Goal: Task Accomplishment & Management: Use online tool/utility

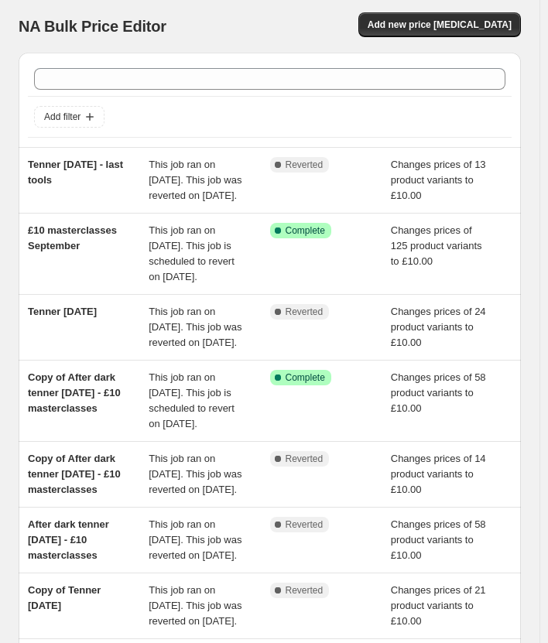
click at [5, 123] on div "NA Bulk Price Editor. This page is ready NA Bulk Price Editor Add new price [ME…" at bounding box center [269, 496] width 539 height 992
click at [450, 32] on button "Add new price change job" at bounding box center [439, 24] width 163 height 25
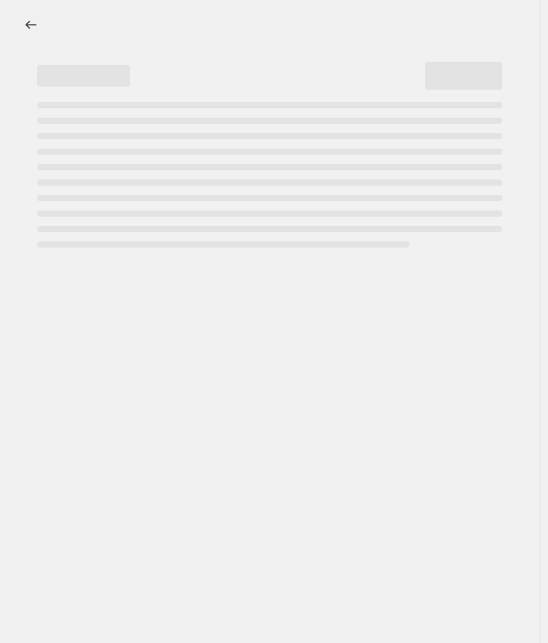
select select "percentage"
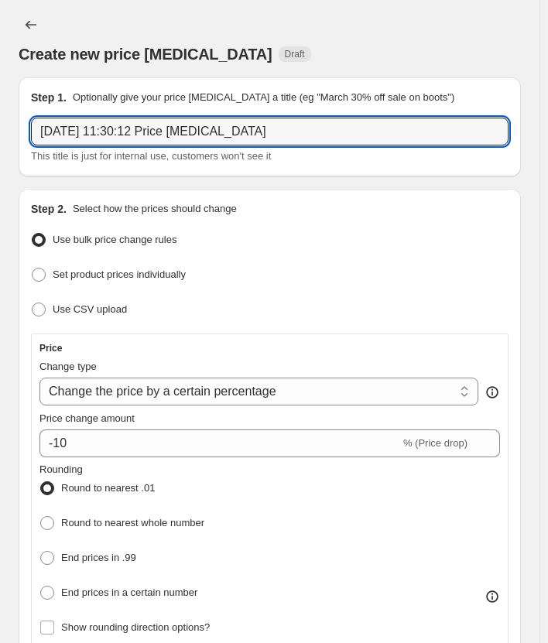
drag, startPoint x: 311, startPoint y: 128, endPoint x: -187, endPoint y: 113, distance: 497.9
click at [0, 113] on html "Home Settings Plans Skip to content Create new price change job. This page is r…" at bounding box center [274, 321] width 548 height 643
type input "Tenner Tuesday 16th September 2025"
click at [245, 386] on select "Change the price to a certain amount Change the price by a certain amount Chang…" at bounding box center [258, 392] width 439 height 28
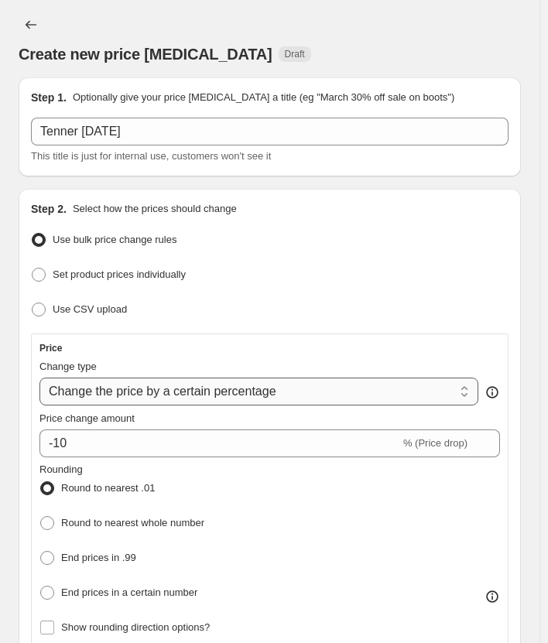
select select "to"
click at [39, 378] on select "Change the price to a certain amount Change the price by a certain amount Chang…" at bounding box center [258, 392] width 439 height 28
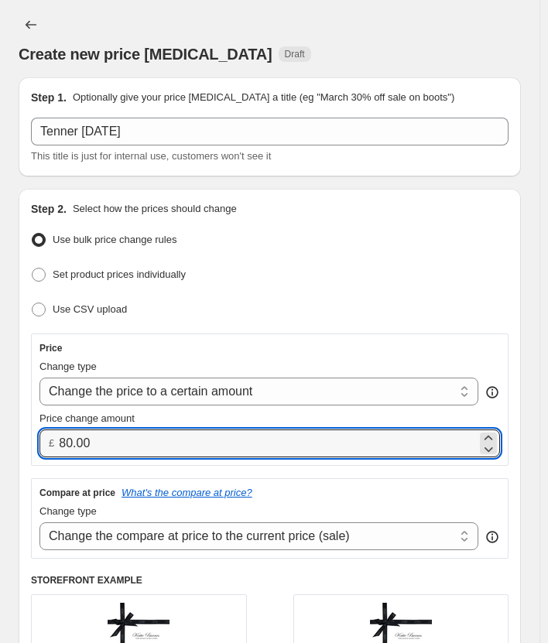
drag, startPoint x: 56, startPoint y: 446, endPoint x: -19, endPoint y: 447, distance: 75.1
click at [0, 447] on html "Home Settings Plans Skip to content Create new price change job. This page is r…" at bounding box center [274, 321] width 548 height 643
type input "10.00"
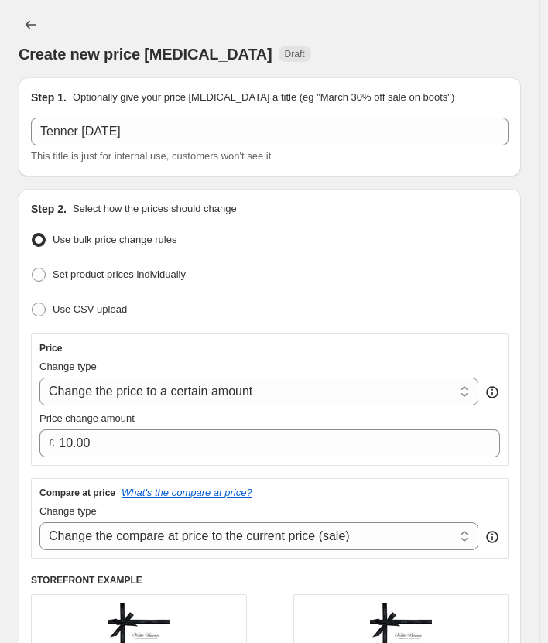
click at [27, 433] on div "Step 2. Select how the prices should change Use bulk price change rules Set pro…" at bounding box center [270, 510] width 502 height 642
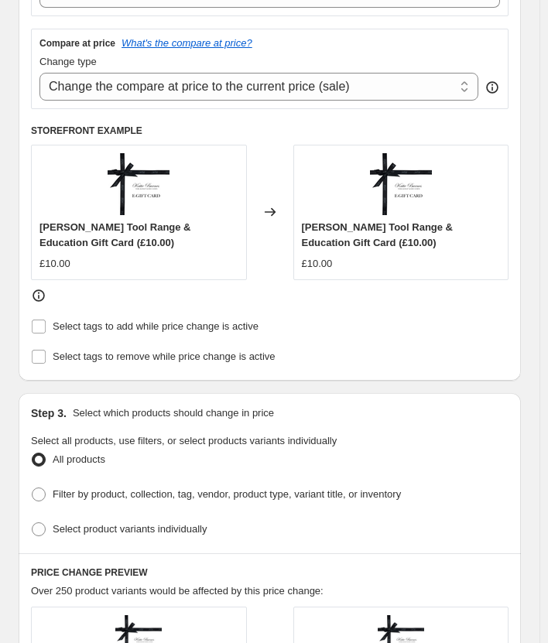
scroll to position [464, 0]
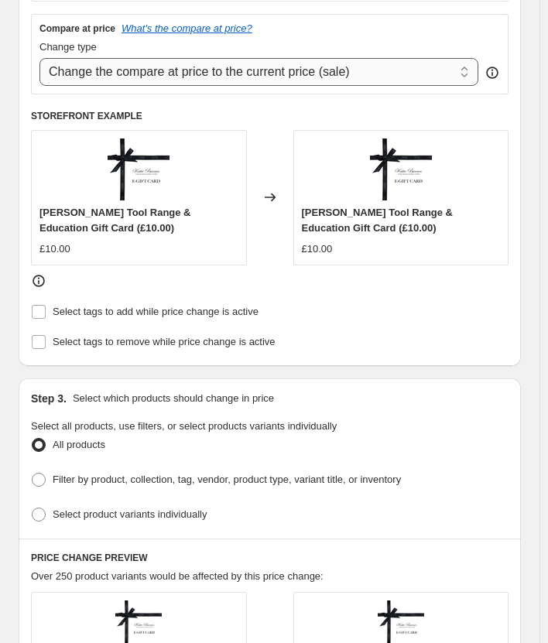
click at [286, 68] on select "Change the compare at price to the current price (sale) Change the compare at p…" at bounding box center [258, 72] width 439 height 28
select select "no_change"
click at [39, 58] on select "Change the compare at price to the current price (sale) Change the compare at p…" at bounding box center [258, 72] width 439 height 28
click at [164, 352] on div "Step 2. Select how the prices should change Use bulk price change rules Set pro…" at bounding box center [270, 45] width 502 height 642
click at [165, 348] on label "Select tags to remove while price change is active" at bounding box center [153, 342] width 245 height 22
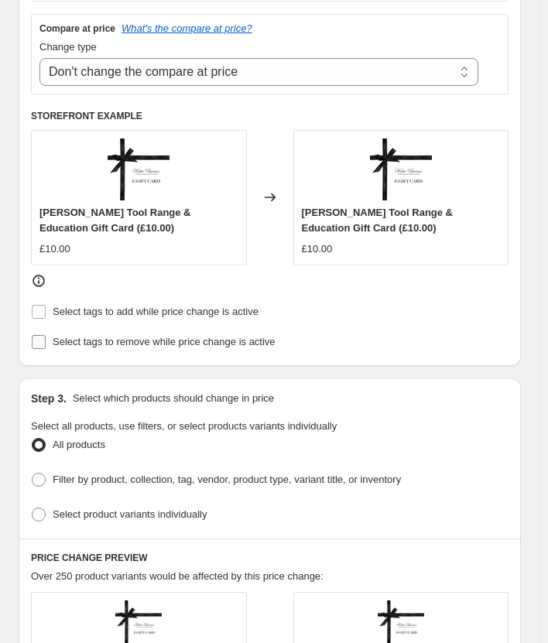
click at [46, 348] on input "Select tags to remove while price change is active" at bounding box center [39, 342] width 14 height 14
checkbox input "true"
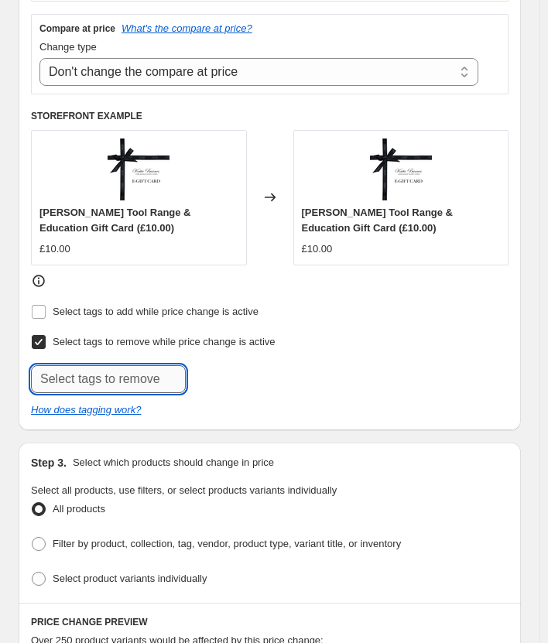
click at [108, 370] on input "text" at bounding box center [108, 379] width 155 height 28
type input "Discount Applicable"
click at [213, 376] on b "Add" at bounding box center [208, 377] width 18 height 11
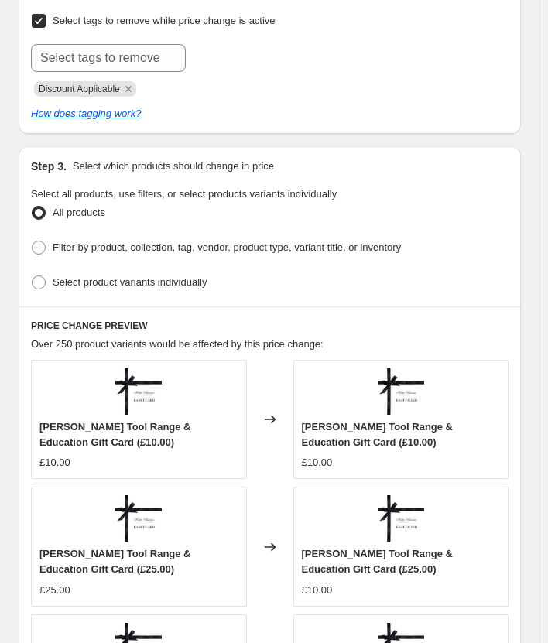
scroll to position [851, 0]
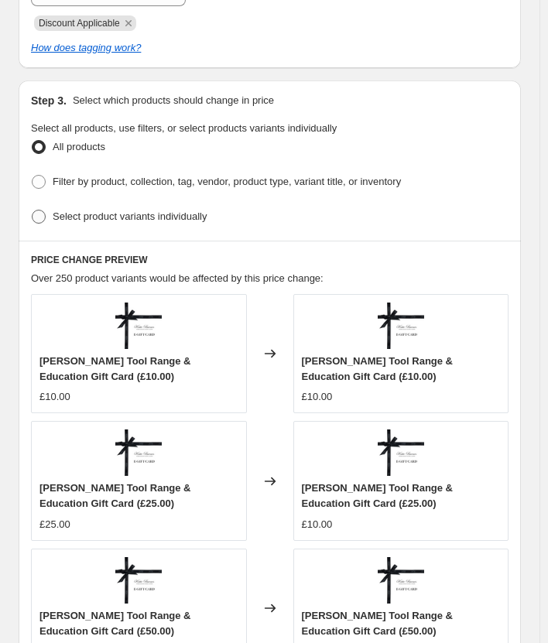
click at [49, 215] on label "Select product variants individually" at bounding box center [119, 217] width 176 height 22
click at [33, 211] on input "Select product variants individually" at bounding box center [32, 210] width 1 height 1
radio input "true"
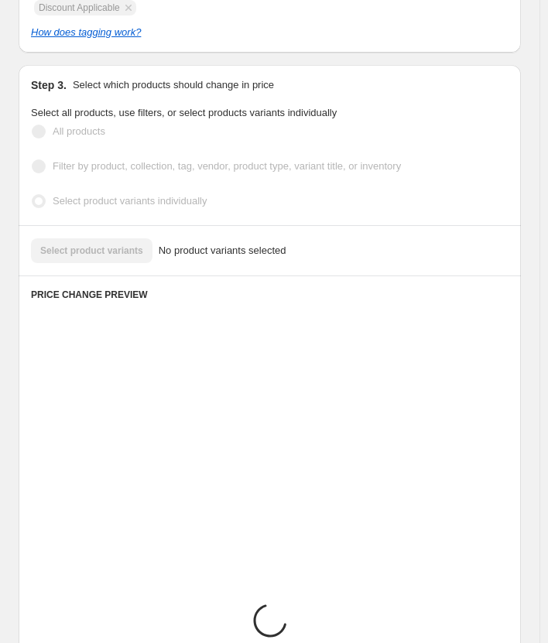
scroll to position [839, 0]
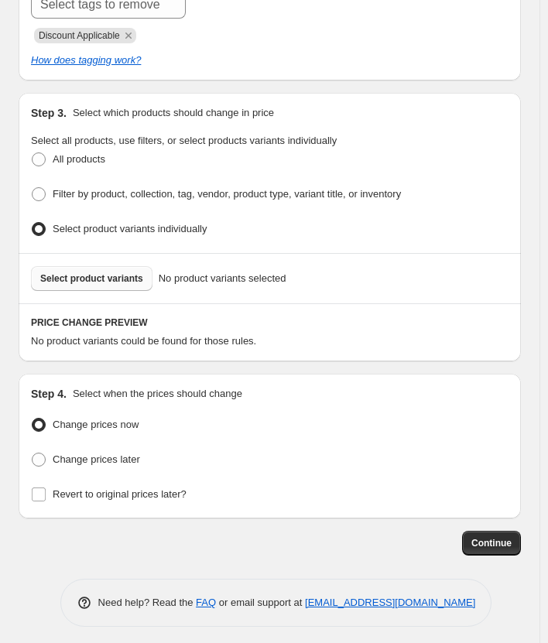
click at [101, 272] on span "Select product variants" at bounding box center [91, 278] width 103 height 12
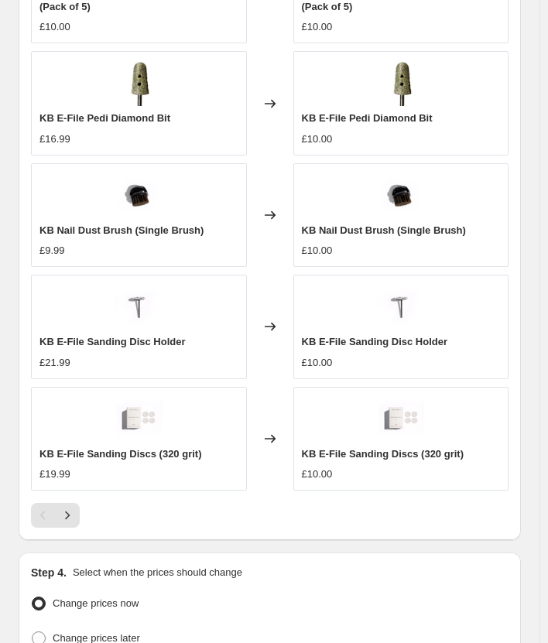
scroll to position [1450, 0]
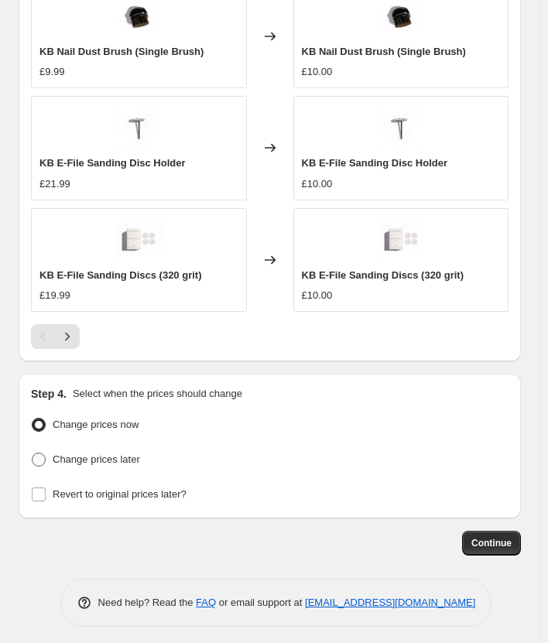
click at [66, 454] on span "Change prices later" at bounding box center [96, 460] width 87 height 12
click at [33, 454] on input "Change prices later" at bounding box center [32, 453] width 1 height 1
radio input "true"
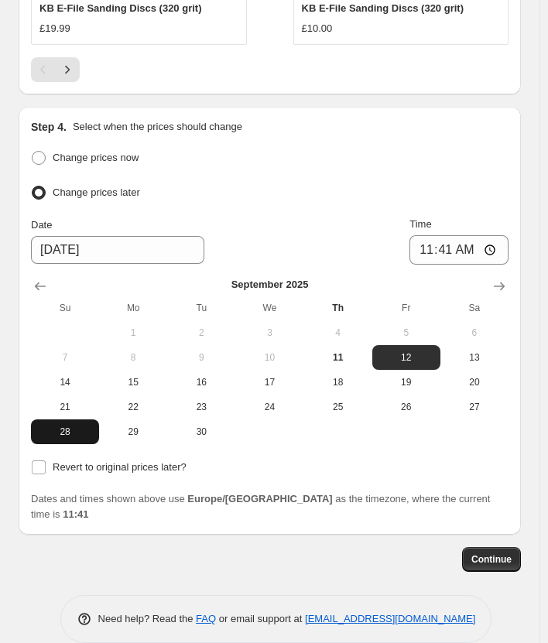
scroll to position [1718, 0]
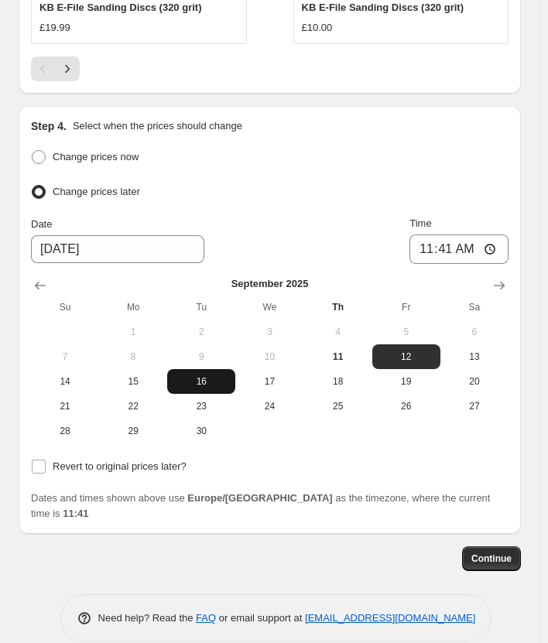
click at [185, 379] on span "16" at bounding box center [201, 381] width 56 height 12
type input "9/16/2025"
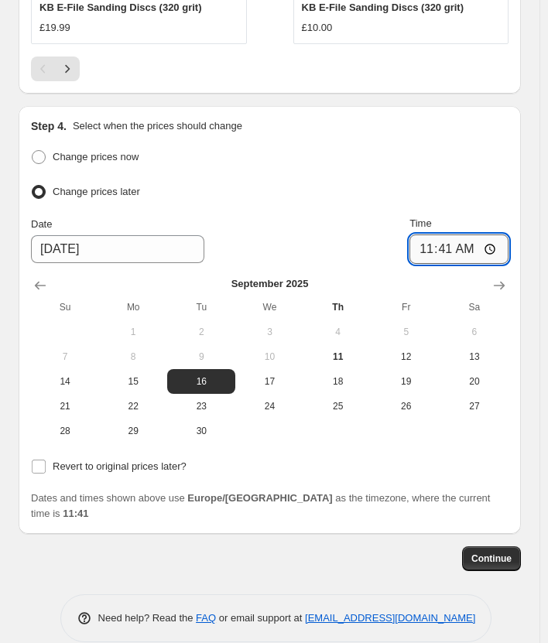
click at [449, 248] on input "11:41" at bounding box center [458, 249] width 99 height 29
type input "00:01"
click at [55, 463] on span "Revert to original prices later?" at bounding box center [120, 467] width 134 height 12
click at [46, 463] on input "Revert to original prices later?" at bounding box center [39, 467] width 14 height 14
checkbox input "true"
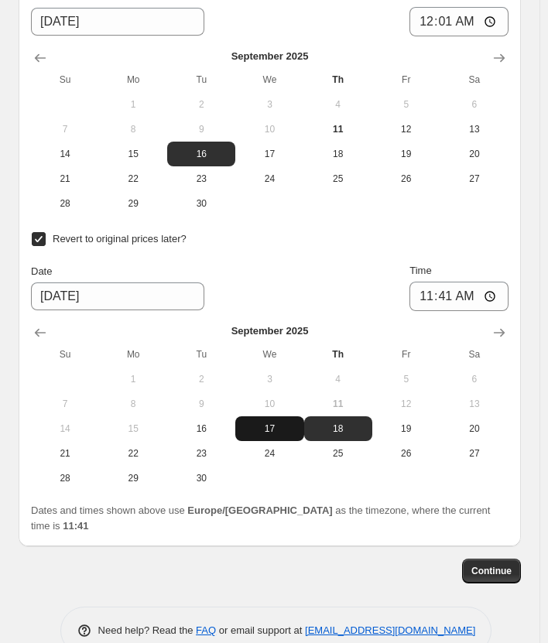
scroll to position [1958, 0]
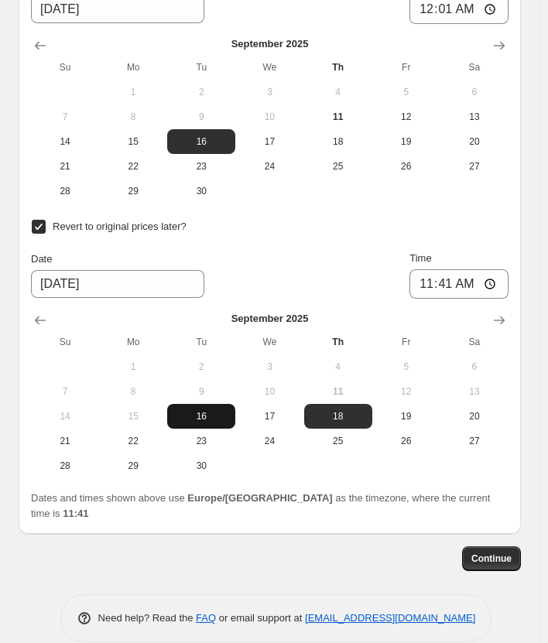
click at [204, 413] on span "16" at bounding box center [201, 416] width 56 height 12
type input "9/16/2025"
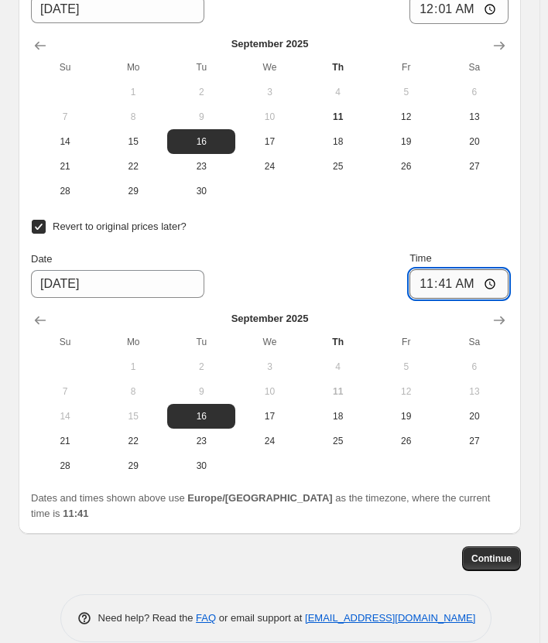
click at [456, 276] on input "11:41" at bounding box center [458, 283] width 99 height 29
type input "23:59"
click at [512, 553] on span "Continue" at bounding box center [491, 559] width 40 height 12
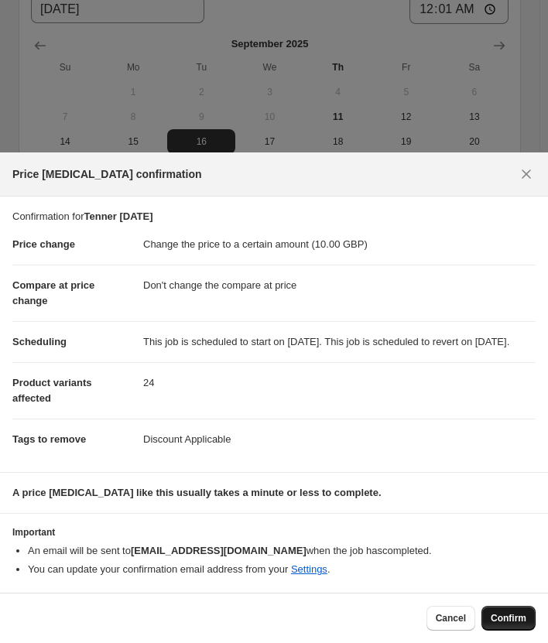
click at [505, 617] on span "Confirm" at bounding box center [509, 618] width 36 height 12
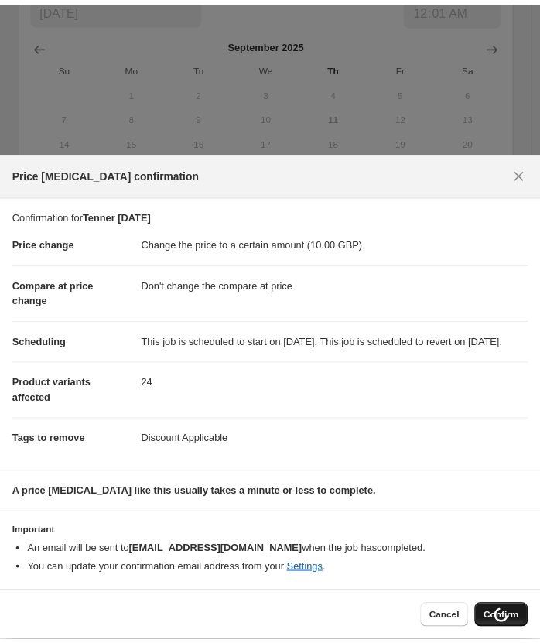
scroll to position [1958, 0]
